Goal: Transaction & Acquisition: Book appointment/travel/reservation

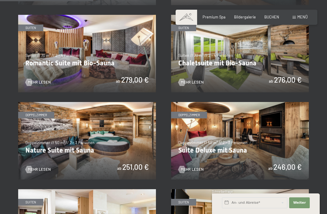
scroll to position [395, 0]
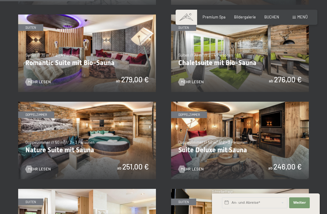
click at [130, 127] on span "Einwilligung Marketing*" at bounding box center [130, 124] width 50 height 6
click at [102, 127] on input "Einwilligung Marketing*" at bounding box center [99, 124] width 6 height 6
click at [96, 147] on img at bounding box center [87, 140] width 138 height 77
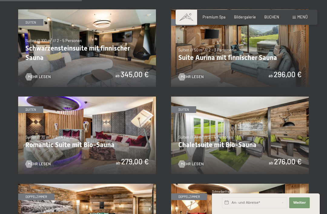
scroll to position [307, 0]
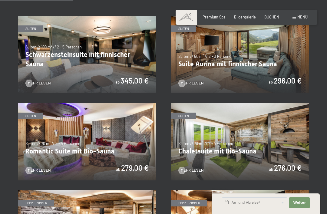
click at [114, 127] on span "Einwilligung Marketing*" at bounding box center [130, 124] width 50 height 6
click at [102, 127] on input "Einwilligung Marketing*" at bounding box center [99, 124] width 6 height 6
checkbox input "false"
click at [100, 149] on img at bounding box center [87, 141] width 138 height 77
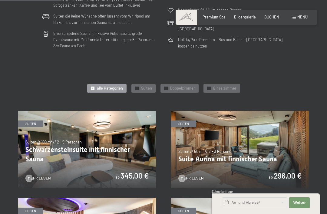
scroll to position [268, 0]
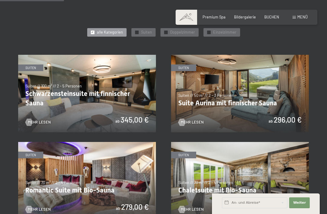
click at [107, 105] on img at bounding box center [87, 93] width 138 height 77
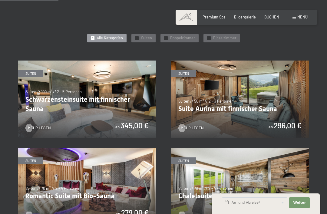
scroll to position [267, 0]
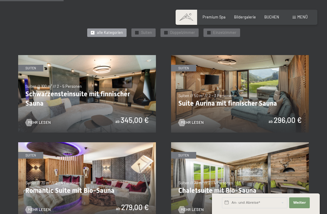
click at [252, 91] on img at bounding box center [240, 93] width 138 height 77
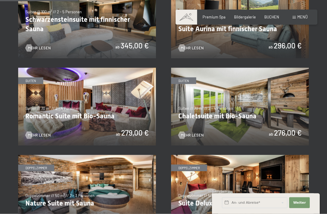
scroll to position [345, 0]
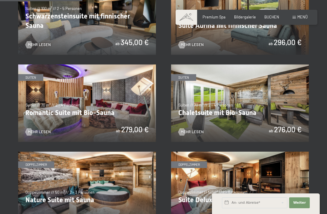
click at [263, 110] on img at bounding box center [240, 102] width 138 height 77
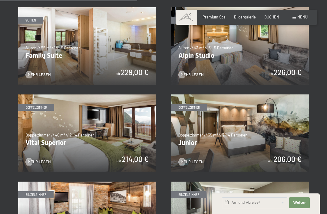
scroll to position [578, 0]
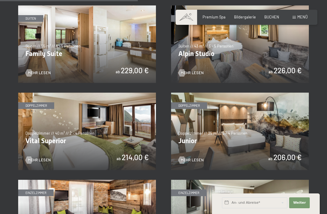
click at [323, 125] on div "✓ alle Kategorien ✓ Suiten ✓ Doppelzimmer ✓ Einzelzimmer alle Kategorien alle K…" at bounding box center [163, 30] width 327 height 628
click at [278, 136] on img at bounding box center [240, 131] width 138 height 77
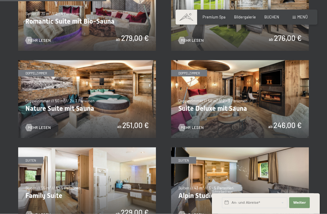
scroll to position [433, 0]
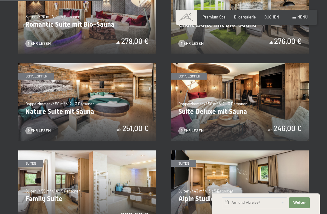
click at [113, 99] on img at bounding box center [87, 101] width 138 height 77
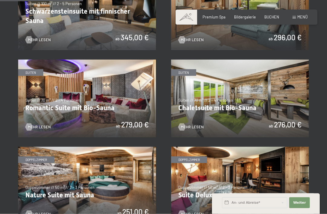
scroll to position [353, 0]
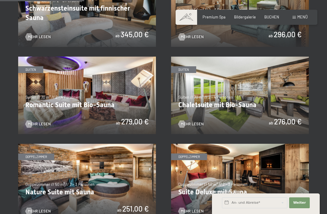
click at [117, 98] on img at bounding box center [87, 95] width 138 height 77
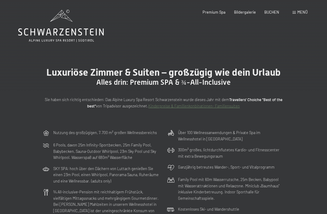
click at [267, 12] on span "BUCHEN" at bounding box center [271, 12] width 15 height 5
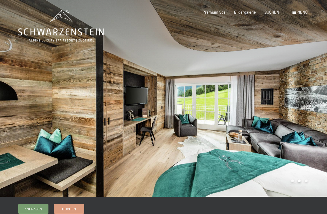
click at [311, 113] on div at bounding box center [244, 98] width 163 height 197
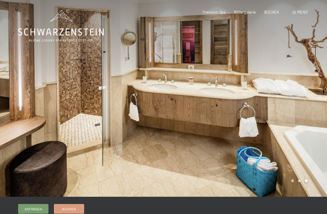
click at [316, 90] on div at bounding box center [244, 98] width 163 height 197
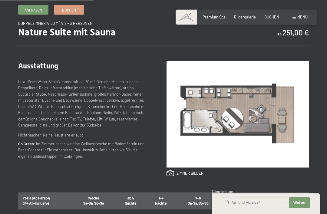
scroll to position [191, 0]
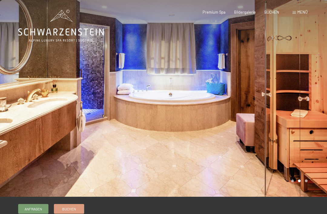
click at [322, 112] on div at bounding box center [244, 98] width 163 height 197
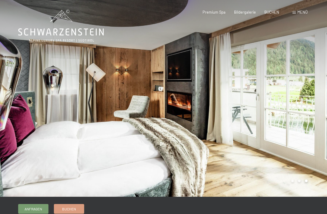
click at [14, 135] on div at bounding box center [81, 98] width 163 height 197
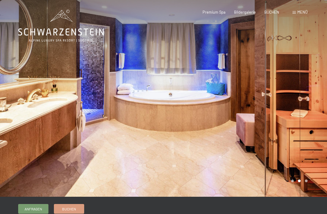
click at [315, 99] on div at bounding box center [244, 98] width 163 height 197
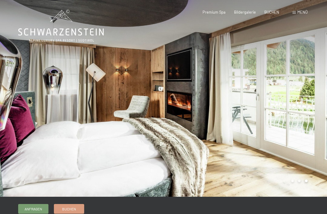
click at [308, 106] on div at bounding box center [244, 98] width 163 height 197
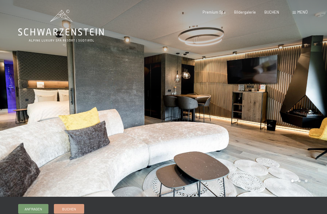
click at [313, 135] on div at bounding box center [244, 98] width 163 height 197
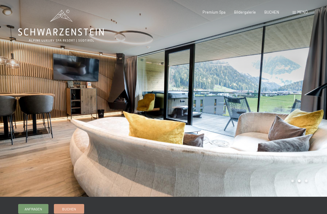
click at [313, 133] on div at bounding box center [244, 98] width 163 height 197
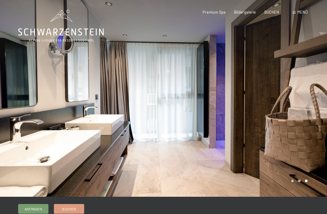
click at [310, 135] on div at bounding box center [244, 98] width 163 height 197
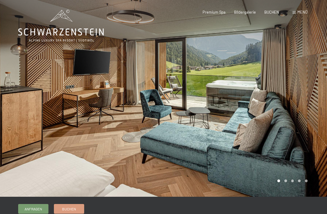
click at [311, 112] on div at bounding box center [244, 98] width 163 height 197
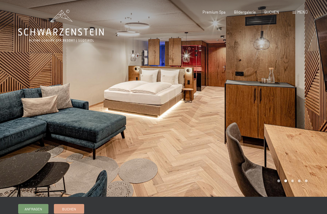
click at [311, 110] on div at bounding box center [244, 98] width 163 height 197
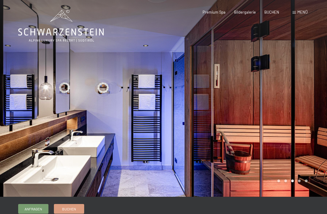
click at [309, 112] on div at bounding box center [244, 98] width 163 height 197
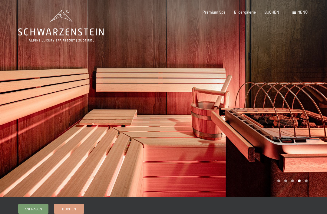
click at [309, 112] on div at bounding box center [244, 98] width 163 height 197
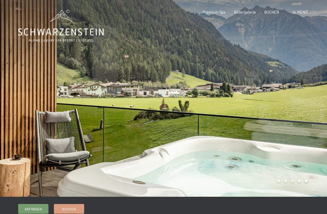
click at [311, 112] on div at bounding box center [244, 98] width 163 height 197
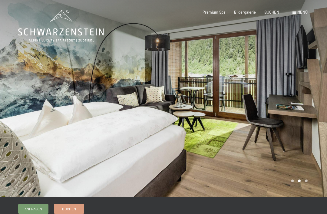
click at [306, 119] on div at bounding box center [244, 98] width 163 height 197
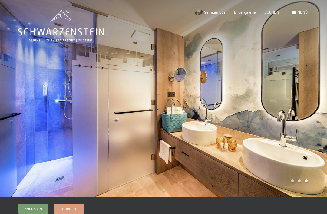
click at [300, 124] on div at bounding box center [244, 98] width 163 height 197
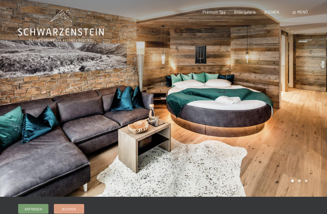
click at [305, 126] on div at bounding box center [244, 98] width 163 height 197
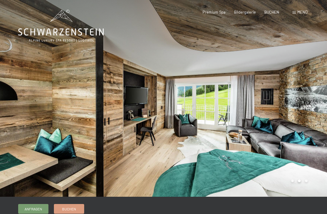
click at [294, 132] on div at bounding box center [244, 98] width 163 height 197
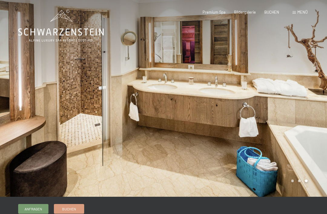
click at [297, 130] on div at bounding box center [244, 98] width 163 height 197
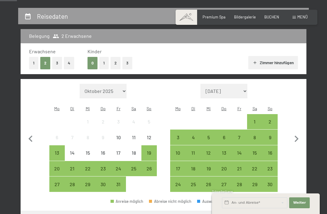
scroll to position [115, 0]
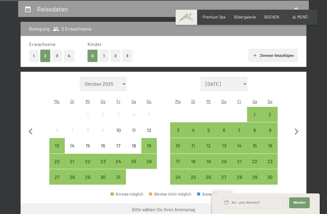
click at [174, 139] on div "10" at bounding box center [178, 146] width 14 height 14
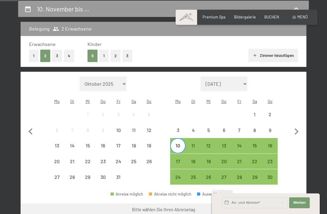
click at [241, 139] on div "14" at bounding box center [239, 146] width 14 height 14
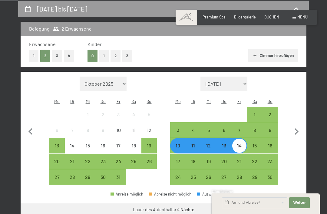
click at [271, 203] on button "Weiter zu „Zimmer“" at bounding box center [279, 210] width 54 height 15
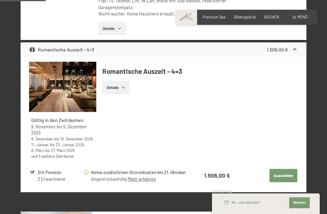
scroll to position [256, 0]
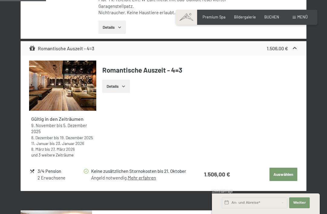
click at [75, 94] on img at bounding box center [62, 86] width 67 height 50
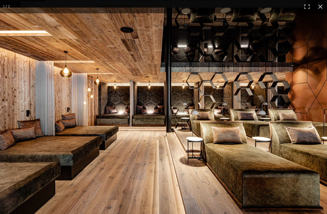
click at [312, 137] on img at bounding box center [163, 117] width 327 height 218
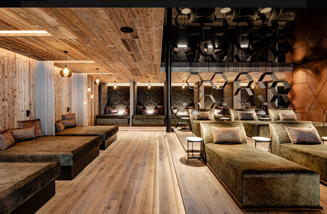
click at [308, 53] on img at bounding box center [163, 117] width 327 height 218
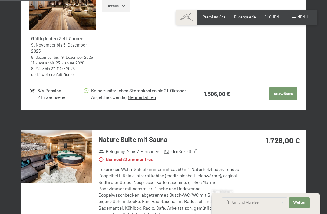
scroll to position [340, 0]
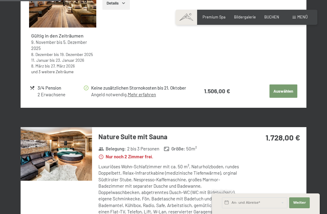
click at [43, 155] on img at bounding box center [56, 154] width 71 height 54
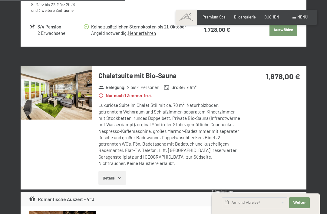
scroll to position [696, 0]
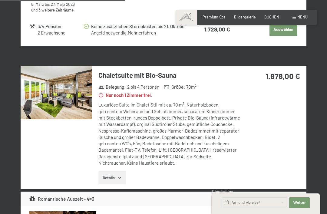
click at [170, 128] on div "Luxuriöse Suite im Chalet Stil mit ca. 70 m², Naturholzboden, getrenntem Wohnra…" at bounding box center [169, 134] width 143 height 64
click at [77, 96] on img at bounding box center [56, 93] width 71 height 54
click at [323, 7] on div "10. November bis 14. November 2025 Zimmer wählen 2 Erwachsene Zimmer Angebote/P…" at bounding box center [163, 217] width 327 height 1596
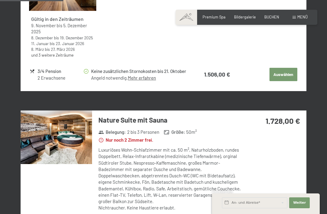
scroll to position [356, 0]
click at [175, 165] on div "Luxuriöses Wohn-Schlafzimmer mit ca. 50 m², Naturholzboden, rundes Doppelbett, …" at bounding box center [169, 179] width 143 height 64
click at [173, 171] on div "Luxuriöses Wohn-Schlafzimmer mit ca. 50 m², Naturholzboden, rundes Doppelbett, …" at bounding box center [169, 179] width 143 height 64
click at [183, 164] on div "Luxuriöses Wohn-Schlafzimmer mit ca. 50 m², Naturholzboden, rundes Doppelbett, …" at bounding box center [169, 179] width 143 height 64
click at [138, 119] on h3 "Nature Suite mit Sauna" at bounding box center [169, 120] width 143 height 9
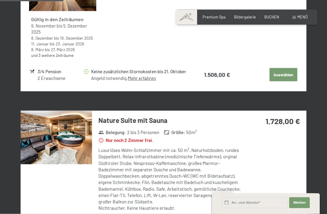
click at [75, 143] on img at bounding box center [56, 138] width 71 height 54
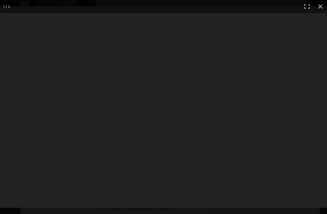
scroll to position [356, 0]
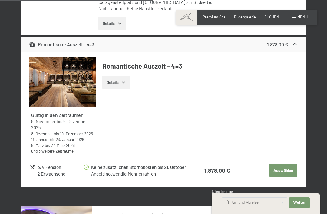
scroll to position [850, 0]
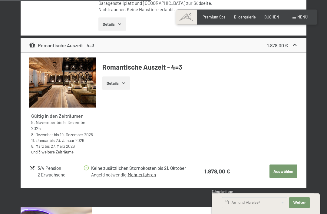
click at [148, 172] on link "Mehr erfahren" at bounding box center [142, 174] width 28 height 5
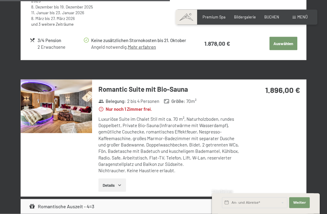
scroll to position [979, 0]
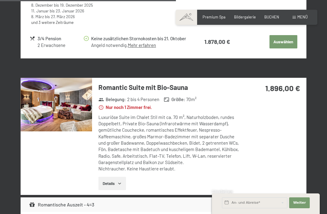
click at [82, 103] on img at bounding box center [56, 105] width 71 height 54
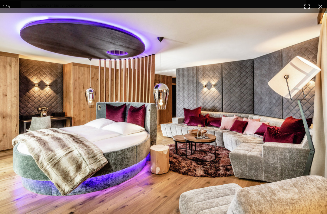
click at [283, 175] on img at bounding box center [163, 117] width 327 height 218
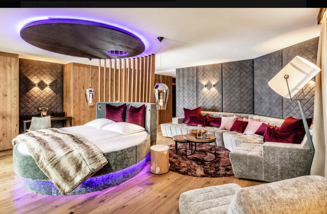
click at [308, 146] on img at bounding box center [163, 117] width 327 height 218
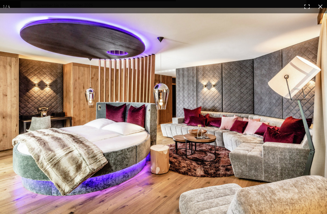
click at [302, 152] on img at bounding box center [163, 117] width 327 height 218
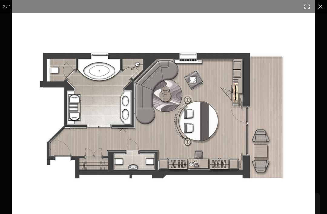
click at [182, 202] on img at bounding box center [163, 116] width 303 height 233
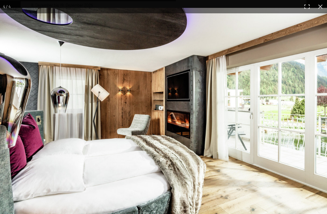
click at [183, 214] on img at bounding box center [163, 117] width 327 height 218
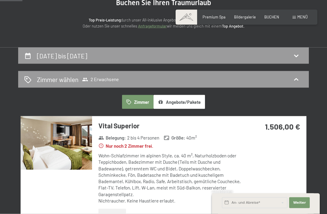
scroll to position [0, 0]
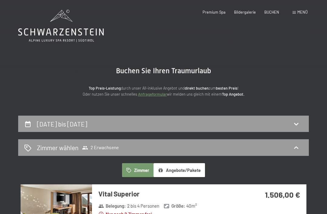
click at [72, 31] on icon at bounding box center [61, 31] width 86 height 7
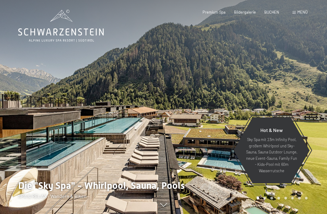
click at [304, 13] on span "Menü" at bounding box center [302, 12] width 10 height 5
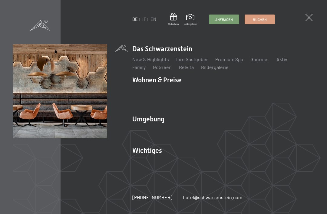
click at [147, 163] on link "Lage & Anreise" at bounding box center [148, 161] width 32 height 6
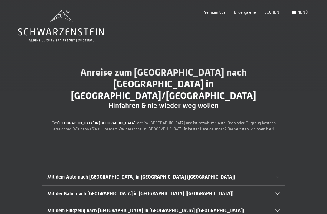
click at [249, 11] on span "Bildergalerie" at bounding box center [245, 12] width 22 height 5
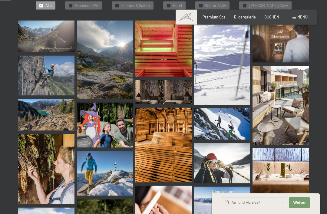
scroll to position [169, 0]
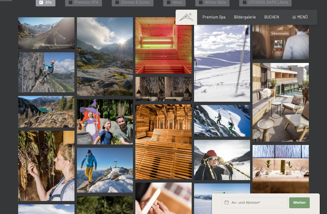
click at [62, 163] on img at bounding box center [46, 166] width 56 height 70
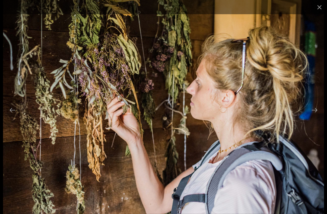
click at [322, 6] on button "Close gallery" at bounding box center [319, 7] width 15 height 14
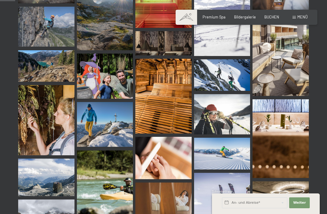
scroll to position [219, 0]
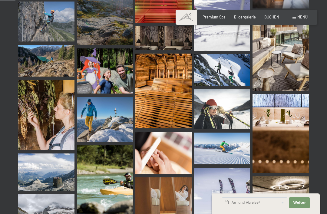
click at [289, 76] on img at bounding box center [280, 51] width 56 height 79
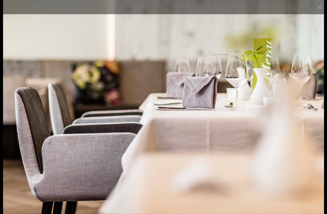
click at [324, 5] on button "Close gallery" at bounding box center [319, 7] width 15 height 14
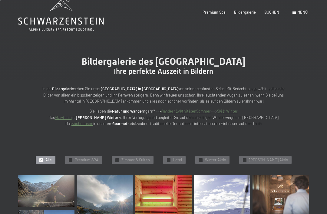
scroll to position [0, 0]
